Goal: Find specific page/section: Find specific page/section

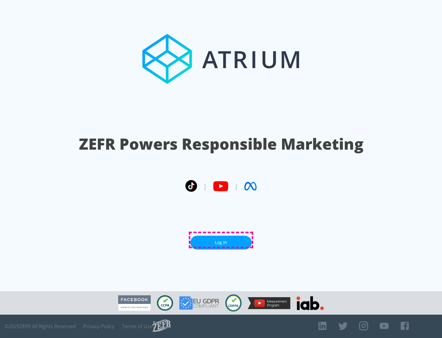
click at [221, 240] on link "Log In" at bounding box center [220, 243] width 61 height 14
